Goal: Find specific page/section

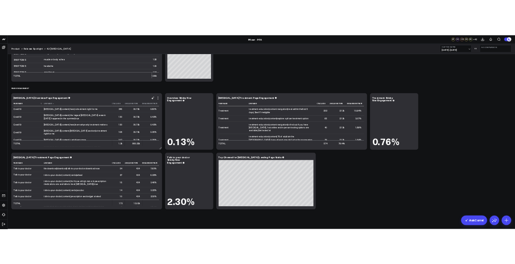
scroll to position [1669, 0]
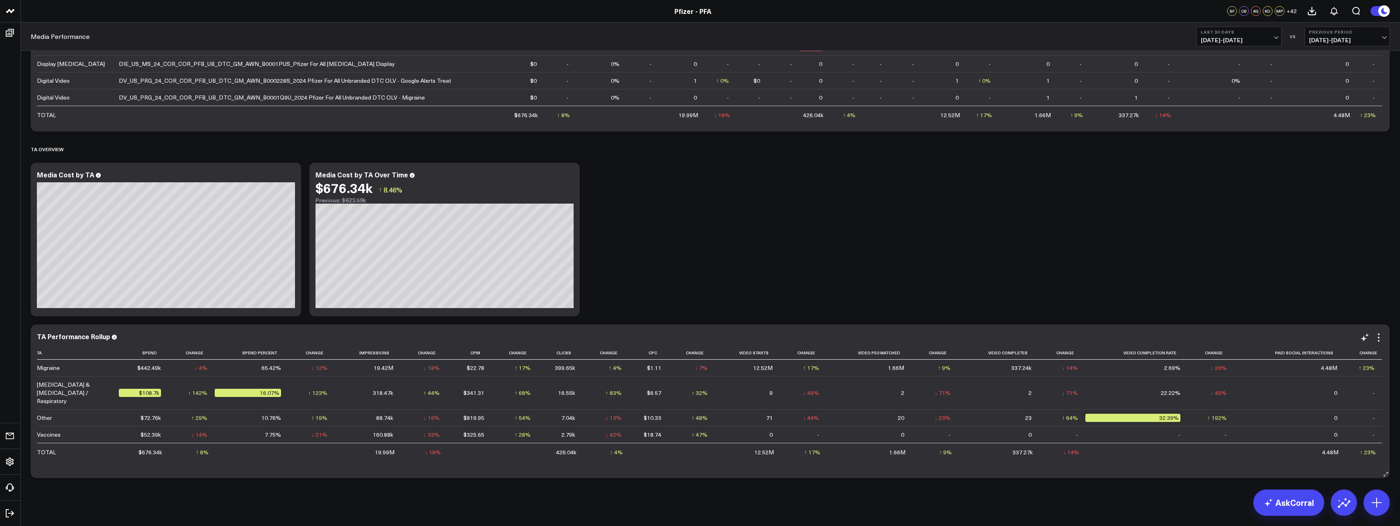
scroll to position [620, 0]
